Goal: Information Seeking & Learning: Learn about a topic

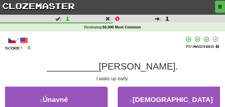
scroll to position [33, 0]
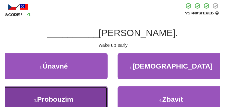
click at [67, 99] on span "Probouzím" at bounding box center [55, 99] width 36 height 8
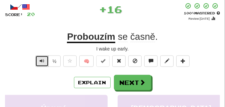
click at [46, 60] on button "Text-to-speech controls" at bounding box center [41, 60] width 13 height 11
click at [44, 59] on span "Text-to-speech controls" at bounding box center [42, 60] width 5 height 5
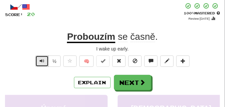
click at [44, 59] on span "Text-to-speech controls" at bounding box center [42, 60] width 5 height 5
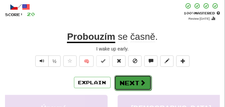
click at [132, 79] on button "Next" at bounding box center [132, 82] width 37 height 15
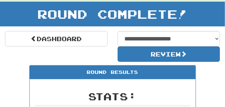
scroll to position [29, 0]
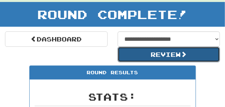
drag, startPoint x: 133, startPoint y: 58, endPoint x: 102, endPoint y: 58, distance: 31.0
click at [102, 58] on div "**********" at bounding box center [112, 46] width 225 height 31
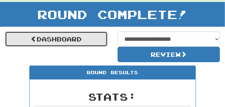
click at [92, 36] on link "Dashboard" at bounding box center [56, 38] width 103 height 15
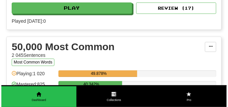
scroll to position [750, 0]
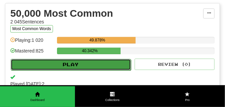
click at [91, 64] on button "Play" at bounding box center [71, 64] width 120 height 11
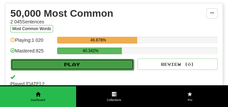
select select "**"
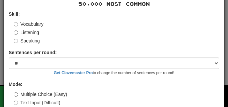
scroll to position [56, 0]
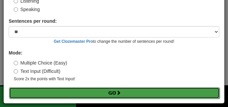
click at [94, 91] on button "Go" at bounding box center [114, 92] width 210 height 11
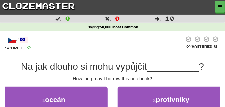
scroll to position [33, 0]
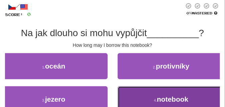
click at [131, 92] on button "4 . notebook" at bounding box center [172, 99] width 108 height 26
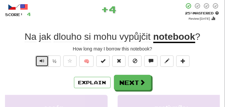
click at [41, 61] on span "Text-to-speech controls" at bounding box center [42, 60] width 5 height 5
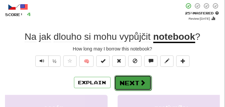
click at [124, 79] on button "Next" at bounding box center [132, 82] width 37 height 15
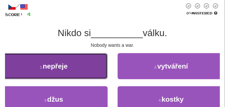
click at [83, 69] on button "1 . nepřeje" at bounding box center [54, 66] width 108 height 26
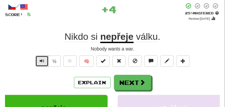
click at [39, 61] on button "Text-to-speech controls" at bounding box center [41, 60] width 13 height 11
click at [40, 61] on span "Text-to-speech controls" at bounding box center [42, 60] width 5 height 5
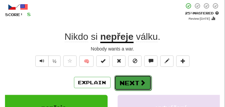
click at [122, 80] on button "Next" at bounding box center [132, 82] width 37 height 15
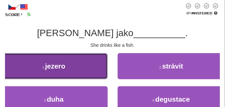
click at [87, 69] on button "1 . jezero" at bounding box center [54, 66] width 108 height 26
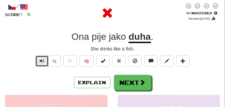
click at [46, 61] on button "Text-to-speech controls" at bounding box center [41, 60] width 13 height 11
click at [47, 61] on button "Text-to-speech controls" at bounding box center [41, 60] width 13 height 11
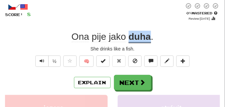
drag, startPoint x: 129, startPoint y: 37, endPoint x: 150, endPoint y: 39, distance: 21.7
click at [150, 39] on u "duha" at bounding box center [140, 37] width 22 height 12
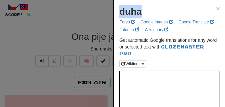
drag, startPoint x: 119, startPoint y: 14, endPoint x: 141, endPoint y: 14, distance: 22.0
copy strong "duha"
click at [57, 42] on div at bounding box center [112, 53] width 225 height 107
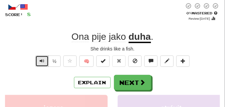
click at [44, 63] on button "Text-to-speech controls" at bounding box center [41, 60] width 13 height 11
click at [59, 35] on div "Ona pije jako duha ." at bounding box center [112, 37] width 215 height 12
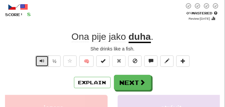
click at [43, 62] on span "Text-to-speech controls" at bounding box center [42, 60] width 5 height 5
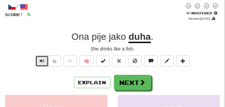
click at [43, 62] on span "Text-to-speech controls" at bounding box center [42, 60] width 5 height 5
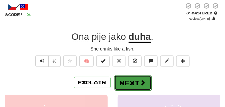
click at [136, 78] on button "Next" at bounding box center [132, 82] width 37 height 15
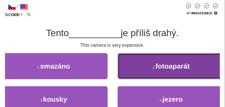
click at [164, 70] on span "fotoaparát" at bounding box center [173, 66] width 34 height 8
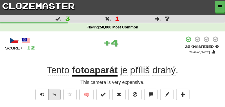
scroll to position [17, 0]
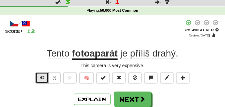
click at [41, 77] on span "Text-to-speech controls" at bounding box center [42, 77] width 5 height 5
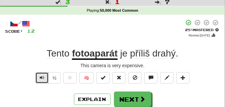
click at [41, 77] on span "Text-to-speech controls" at bounding box center [42, 77] width 5 height 5
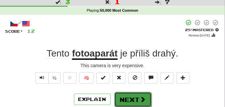
click at [142, 93] on button "Next" at bounding box center [132, 99] width 37 height 15
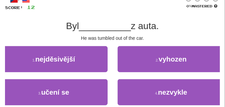
scroll to position [50, 0]
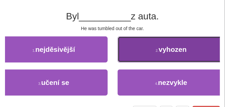
click at [127, 51] on button "2 . vyhozen" at bounding box center [172, 49] width 108 height 26
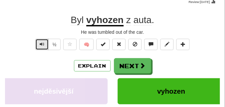
click at [43, 45] on span "Text-to-speech controls" at bounding box center [42, 44] width 5 height 5
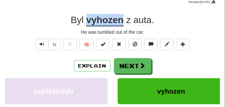
drag, startPoint x: 86, startPoint y: 19, endPoint x: 123, endPoint y: 22, distance: 36.5
click at [123, 22] on u "vyhozen" at bounding box center [104, 21] width 37 height 12
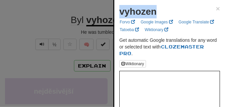
drag, startPoint x: 120, startPoint y: 15, endPoint x: 159, endPoint y: 16, distance: 39.4
click at [159, 16] on div "vyhozen ×" at bounding box center [169, 11] width 101 height 13
copy strong "vyhozen"
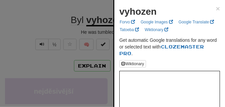
click at [53, 26] on div at bounding box center [112, 53] width 225 height 107
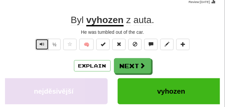
click at [38, 44] on button "Text-to-speech controls" at bounding box center [41, 44] width 13 height 11
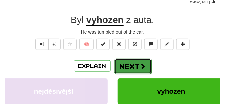
click at [123, 67] on button "Next" at bounding box center [132, 65] width 37 height 15
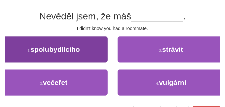
drag, startPoint x: 123, startPoint y: 67, endPoint x: 96, endPoint y: 55, distance: 29.7
click at [96, 55] on div "1 . spolubydlícího 2 . strávit" at bounding box center [112, 52] width 235 height 33
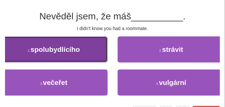
click at [96, 55] on button "1 . spolubydlícího" at bounding box center [54, 49] width 108 height 26
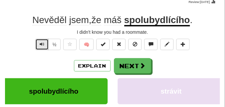
click at [43, 43] on span "Text-to-speech controls" at bounding box center [42, 44] width 5 height 5
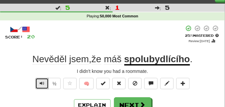
scroll to position [17, 0]
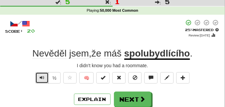
click at [42, 77] on span "Text-to-speech controls" at bounding box center [42, 77] width 5 height 5
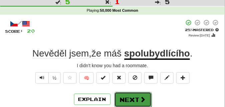
click at [129, 93] on button "Next" at bounding box center [132, 99] width 37 height 15
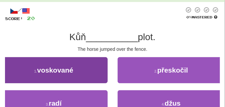
scroll to position [50, 0]
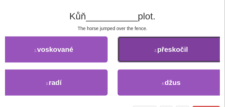
click at [147, 57] on button "2 . přeskočil" at bounding box center [172, 49] width 108 height 26
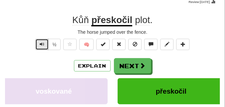
click at [42, 43] on span "Text-to-speech controls" at bounding box center [42, 44] width 5 height 5
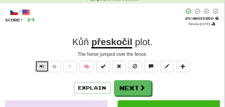
scroll to position [33, 0]
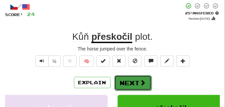
click at [137, 78] on button "Next" at bounding box center [132, 82] width 37 height 15
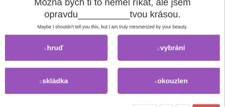
scroll to position [67, 0]
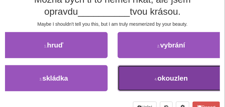
click at [129, 80] on button "4 . okouzlen" at bounding box center [172, 78] width 108 height 26
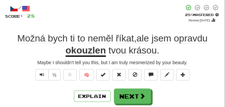
scroll to position [37, 0]
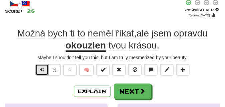
click at [40, 69] on span "Text-to-speech controls" at bounding box center [42, 69] width 5 height 5
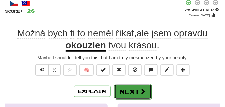
click at [135, 89] on button "Next" at bounding box center [132, 91] width 37 height 15
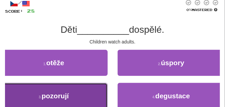
click at [87, 88] on button "3 . pozorují" at bounding box center [54, 96] width 108 height 26
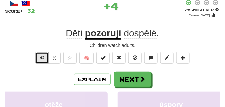
click at [41, 57] on span "Text-to-speech controls" at bounding box center [42, 57] width 5 height 5
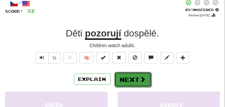
click at [135, 76] on button "Next" at bounding box center [132, 79] width 37 height 15
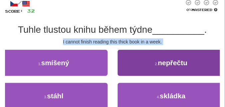
drag, startPoint x: 49, startPoint y: 41, endPoint x: 146, endPoint y: 61, distance: 98.5
click at [146, 61] on div "/ Score: 32 0 % Mastered Tuhle tlustou knihu během týdne __________ . I cannot …" at bounding box center [112, 64] width 215 height 131
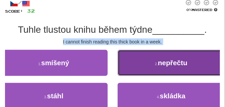
click at [146, 61] on button "2 . nepřečtu" at bounding box center [172, 63] width 108 height 26
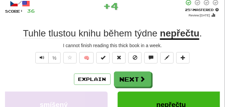
click at [90, 18] on div "+ 4" at bounding box center [109, 8] width 149 height 18
click at [40, 56] on span "Text-to-speech controls" at bounding box center [42, 57] width 5 height 5
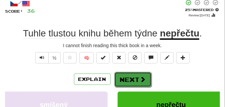
click at [131, 73] on button "Next" at bounding box center [132, 79] width 37 height 15
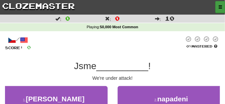
click at [221, 7] on span "button" at bounding box center [220, 7] width 4 height 4
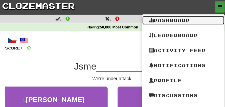
click at [183, 22] on link "Dashboard" at bounding box center [183, 20] width 82 height 9
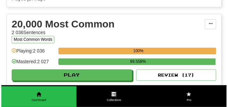
scroll to position [650, 0]
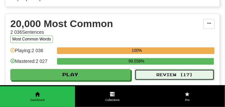
click at [156, 76] on button "Review ( 17 )" at bounding box center [175, 74] width 80 height 11
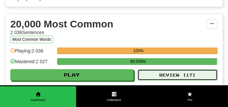
select select "**"
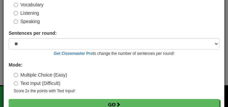
scroll to position [62, 0]
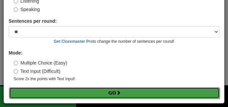
click at [77, 95] on button "Go" at bounding box center [114, 92] width 210 height 11
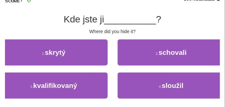
scroll to position [50, 0]
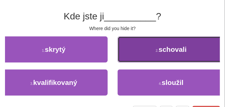
click at [138, 57] on button "2 . schovali" at bounding box center [172, 49] width 108 height 26
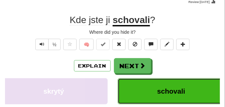
scroll to position [17, 0]
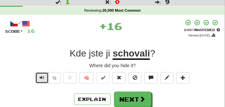
click at [37, 76] on button "Text-to-speech controls" at bounding box center [41, 77] width 13 height 11
click at [45, 76] on button "Text-to-speech controls" at bounding box center [41, 77] width 13 height 11
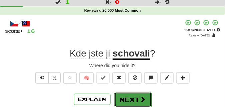
click at [125, 94] on button "Next" at bounding box center [132, 99] width 37 height 15
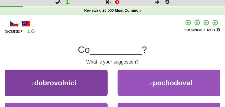
scroll to position [33, 0]
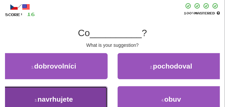
click at [82, 87] on button "3 . navrhujete" at bounding box center [54, 99] width 108 height 26
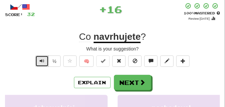
click at [40, 59] on span "Text-to-speech controls" at bounding box center [42, 60] width 5 height 5
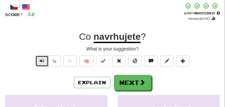
click at [40, 59] on span "Text-to-speech controls" at bounding box center [42, 60] width 5 height 5
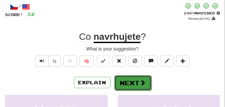
click at [134, 80] on button "Next" at bounding box center [132, 82] width 37 height 15
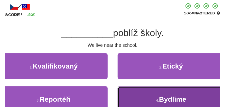
click at [146, 96] on button "4 . Bydlíme" at bounding box center [172, 99] width 108 height 26
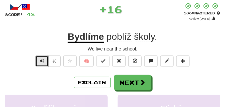
click at [40, 60] on span "Text-to-speech controls" at bounding box center [42, 60] width 5 height 5
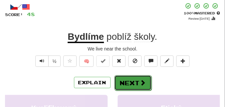
click at [147, 77] on button "Next" at bounding box center [132, 82] width 37 height 15
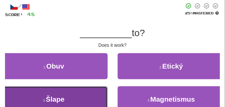
click at [67, 90] on button "3 . Šlape" at bounding box center [54, 99] width 108 height 26
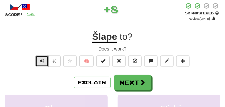
click at [44, 61] on button "Text-to-speech controls" at bounding box center [41, 60] width 13 height 11
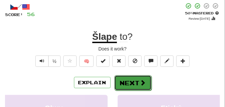
click at [129, 80] on button "Next" at bounding box center [132, 82] width 37 height 15
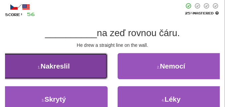
click at [74, 55] on button "1 . Nakreslil" at bounding box center [54, 66] width 108 height 26
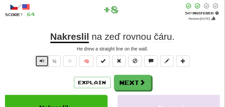
click at [45, 58] on button "Text-to-speech controls" at bounding box center [41, 60] width 13 height 11
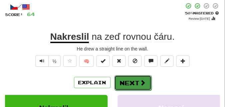
click at [131, 85] on button "Next" at bounding box center [132, 82] width 37 height 15
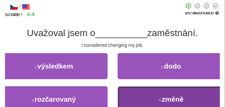
click at [130, 94] on button "4 . změně" at bounding box center [172, 99] width 108 height 26
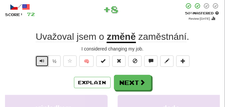
click at [43, 60] on span "Text-to-speech controls" at bounding box center [42, 60] width 5 height 5
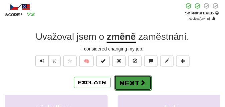
click at [135, 77] on button "Next" at bounding box center [132, 82] width 37 height 15
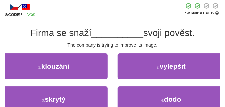
click at [117, 61] on div "2 . vylepšit" at bounding box center [172, 69] width 118 height 33
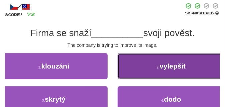
click at [125, 62] on button "2 . vylepšit" at bounding box center [172, 66] width 108 height 26
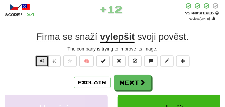
click at [42, 62] on span "Text-to-speech controls" at bounding box center [42, 60] width 5 height 5
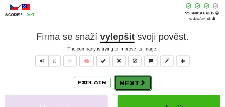
click at [134, 77] on button "Next" at bounding box center [132, 82] width 37 height 15
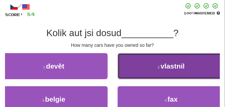
click at [155, 63] on button "2 . vlastnil" at bounding box center [172, 66] width 108 height 26
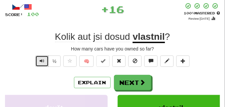
click at [44, 60] on span "Text-to-speech controls" at bounding box center [42, 60] width 5 height 5
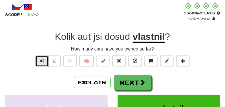
click at [44, 60] on span "Text-to-speech controls" at bounding box center [42, 60] width 5 height 5
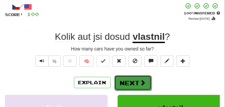
click at [137, 81] on button "Next" at bounding box center [132, 82] width 37 height 15
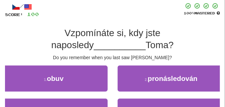
scroll to position [50, 0]
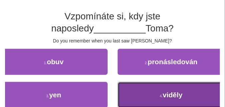
click at [159, 94] on button "4 . viděly" at bounding box center [172, 95] width 108 height 26
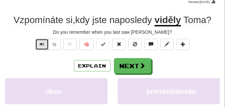
click at [43, 44] on span "Text-to-speech controls" at bounding box center [42, 44] width 5 height 5
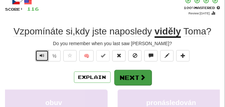
scroll to position [33, 0]
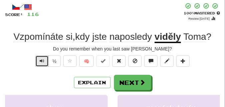
click at [46, 59] on button "Text-to-speech controls" at bounding box center [41, 60] width 13 height 11
click at [44, 59] on span "Text-to-speech controls" at bounding box center [42, 60] width 5 height 5
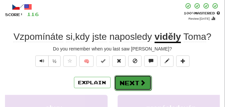
click at [136, 77] on button "Next" at bounding box center [132, 82] width 37 height 15
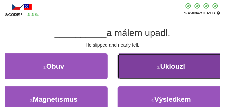
click at [156, 61] on button "2 . Uklouzl" at bounding box center [172, 66] width 108 height 26
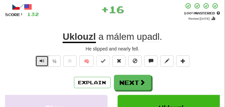
click at [45, 59] on button "Text-to-speech controls" at bounding box center [41, 60] width 13 height 11
click at [45, 58] on button "Text-to-speech controls" at bounding box center [41, 60] width 13 height 11
click at [44, 60] on span "Text-to-speech controls" at bounding box center [42, 60] width 5 height 5
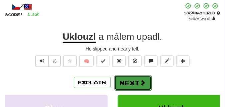
click at [135, 79] on button "Next" at bounding box center [132, 82] width 37 height 15
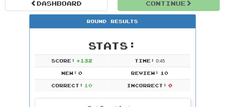
scroll to position [63, 0]
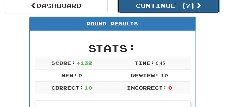
click at [144, 10] on button "Continue ( 7 )" at bounding box center [169, 5] width 103 height 15
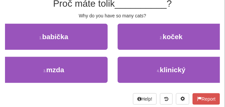
scroll to position [46, 0]
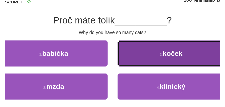
click at [144, 40] on button "2 . koček" at bounding box center [172, 53] width 108 height 26
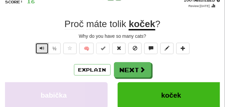
click at [45, 50] on button "Text-to-speech controls" at bounding box center [41, 48] width 13 height 11
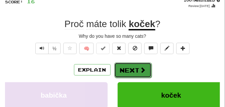
click at [130, 70] on button "Next" at bounding box center [132, 69] width 37 height 15
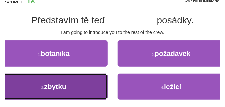
click at [73, 89] on button "3 . zbytku" at bounding box center [54, 86] width 108 height 26
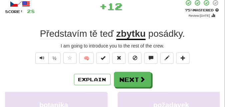
scroll to position [29, 0]
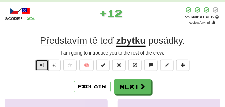
click at [42, 64] on span "Text-to-speech controls" at bounding box center [42, 64] width 5 height 5
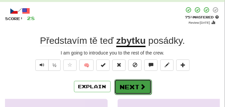
click at [132, 82] on button "Next" at bounding box center [132, 86] width 37 height 15
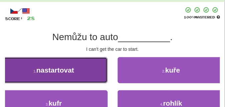
click at [90, 75] on button "1 . nastartovat" at bounding box center [54, 70] width 108 height 26
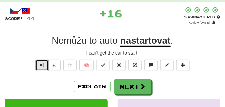
click at [38, 65] on button "Text-to-speech controls" at bounding box center [41, 64] width 13 height 11
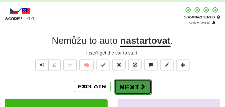
click at [133, 82] on button "Next" at bounding box center [132, 86] width 37 height 15
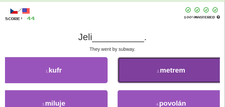
click at [140, 70] on button "2 . metrem" at bounding box center [172, 70] width 108 height 26
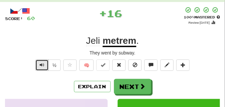
click at [41, 63] on span "Text-to-speech controls" at bounding box center [42, 64] width 5 height 5
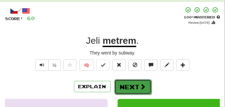
click at [148, 84] on button "Next" at bounding box center [132, 86] width 37 height 15
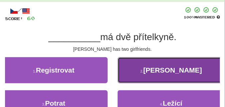
click at [146, 81] on button "2 . Glenn" at bounding box center [172, 70] width 108 height 26
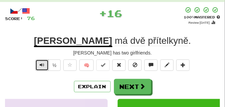
click at [45, 65] on button "Text-to-speech controls" at bounding box center [41, 64] width 13 height 11
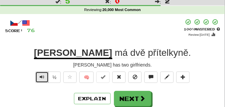
scroll to position [33, 0]
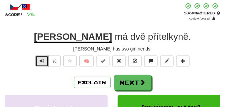
click at [46, 65] on button "Text-to-speech controls" at bounding box center [41, 60] width 13 height 11
click at [45, 60] on button "Text-to-speech controls" at bounding box center [41, 60] width 13 height 11
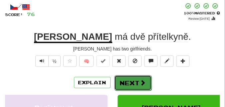
click at [121, 78] on button "Next" at bounding box center [132, 82] width 37 height 15
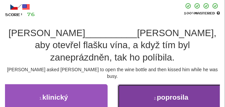
click at [155, 84] on button "2 . poprosila" at bounding box center [172, 97] width 108 height 26
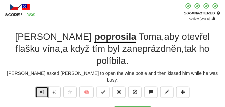
click at [39, 86] on button "Text-to-speech controls" at bounding box center [41, 91] width 13 height 11
click at [38, 86] on button "Text-to-speech controls" at bounding box center [41, 91] width 13 height 11
click at [44, 86] on button "Text-to-speech controls" at bounding box center [41, 91] width 13 height 11
click at [43, 89] on span "Text-to-speech controls" at bounding box center [42, 91] width 5 height 5
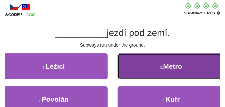
click at [148, 69] on button "2 . Metro" at bounding box center [172, 66] width 108 height 26
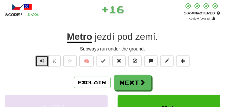
click at [40, 58] on span "Text-to-speech controls" at bounding box center [42, 60] width 5 height 5
click at [41, 58] on span "Text-to-speech controls" at bounding box center [42, 60] width 5 height 5
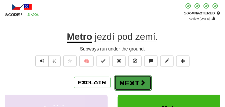
click at [137, 76] on button "Next" at bounding box center [132, 82] width 37 height 15
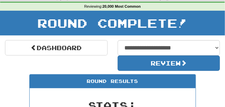
scroll to position [13, 0]
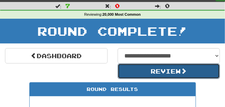
click at [136, 69] on button "Review" at bounding box center [169, 70] width 103 height 15
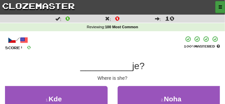
click at [221, 6] on span "button" at bounding box center [220, 7] width 4 height 4
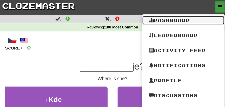
click at [181, 24] on link "Dashboard" at bounding box center [183, 20] width 82 height 9
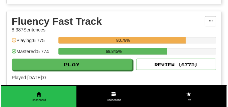
scroll to position [1051, 0]
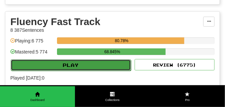
click at [83, 66] on button "Play" at bounding box center [71, 64] width 120 height 11
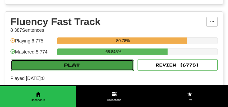
select select "**"
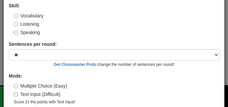
scroll to position [56, 0]
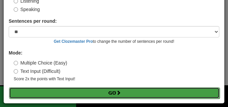
click at [87, 92] on button "Go" at bounding box center [114, 92] width 210 height 11
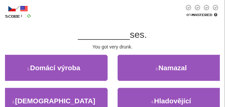
scroll to position [50, 0]
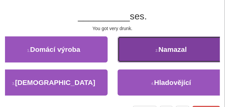
click at [128, 52] on button "2 . [GEOGRAPHIC_DATA]" at bounding box center [172, 49] width 108 height 26
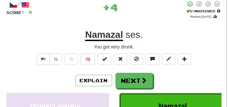
scroll to position [17, 0]
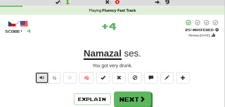
click at [45, 76] on button "Text-to-speech controls" at bounding box center [41, 77] width 13 height 11
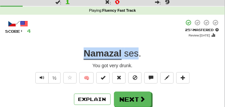
drag, startPoint x: 81, startPoint y: 52, endPoint x: 137, endPoint y: 52, distance: 55.4
click at [137, 52] on div "Namazal ses ." at bounding box center [112, 53] width 215 height 12
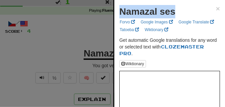
drag, startPoint x: 118, startPoint y: 15, endPoint x: 180, endPoint y: 18, distance: 61.8
copy strong "Namazal ses"
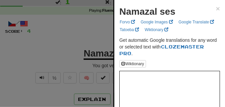
click at [87, 37] on div at bounding box center [112, 53] width 225 height 107
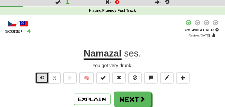
click at [41, 78] on span "Text-to-speech controls" at bounding box center [42, 77] width 5 height 5
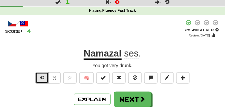
click at [41, 77] on span "Text-to-speech controls" at bounding box center [42, 77] width 5 height 5
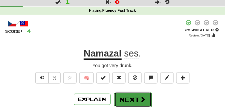
click at [130, 94] on button "Next" at bounding box center [132, 99] width 37 height 15
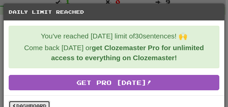
click at [44, 105] on link "Dashboard" at bounding box center [29, 105] width 41 height 10
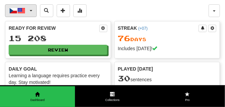
click at [33, 11] on button "Čeština / English" at bounding box center [21, 10] width 32 height 13
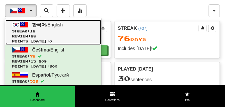
click at [27, 25] on span at bounding box center [24, 25] width 8 height 8
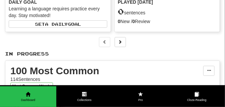
scroll to position [17, 0]
